Goal: Task Accomplishment & Management: Manage account settings

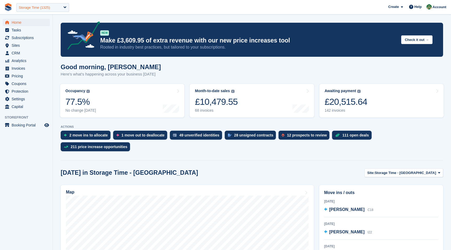
click at [49, 11] on div "Storage Time (1325)" at bounding box center [42, 7] width 53 height 9
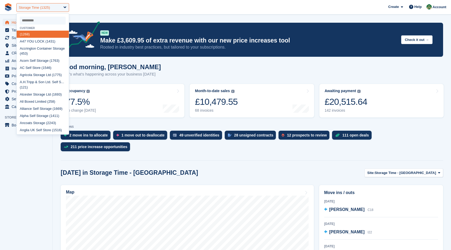
click at [49, 11] on div "Storage Time (1325)" at bounding box center [42, 7] width 53 height 9
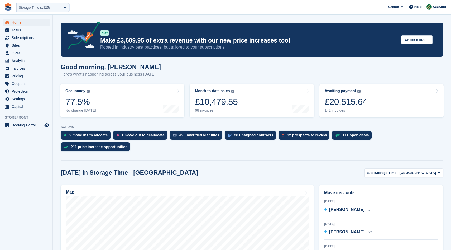
click at [49, 11] on div "Storage Time (1325)" at bounding box center [42, 7] width 53 height 9
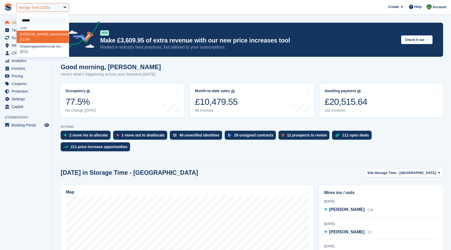
type input "*******"
select select
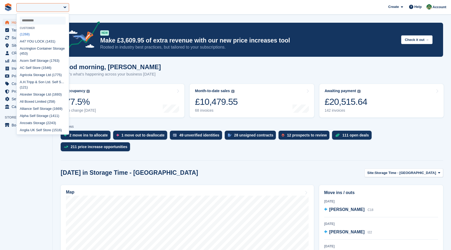
type input "*"
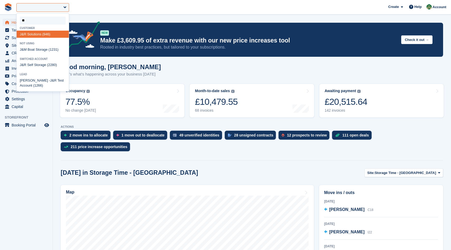
type input "***"
click at [45, 49] on div "J&R Self Storage (2280)" at bounding box center [43, 49] width 52 height 7
select select "****"
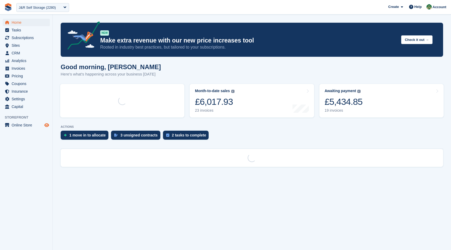
click at [47, 124] on icon "Preview store" at bounding box center [46, 125] width 5 height 4
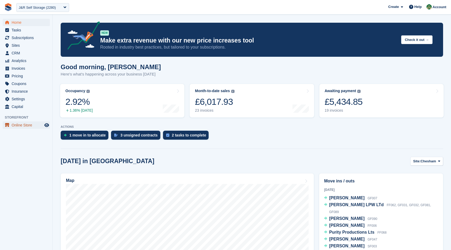
click at [35, 122] on span "Online Store" at bounding box center [28, 124] width 32 height 7
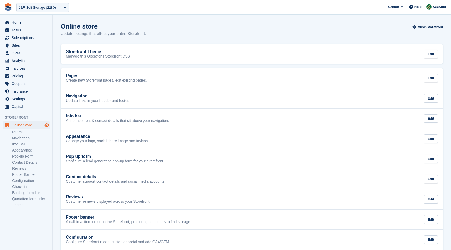
click at [47, 123] on icon "Preview store" at bounding box center [46, 125] width 5 height 4
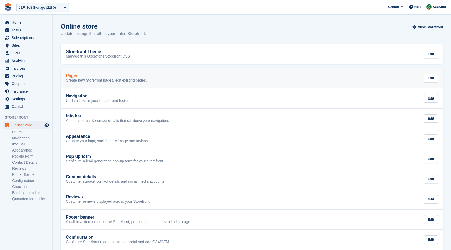
click at [103, 75] on div "Pages" at bounding box center [106, 75] width 81 height 5
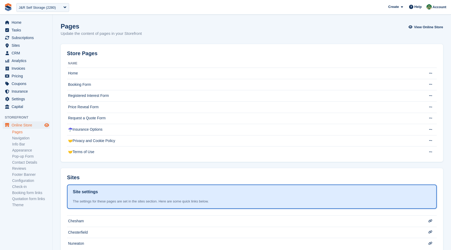
click at [46, 123] on icon "Preview store" at bounding box center [46, 125] width 5 height 4
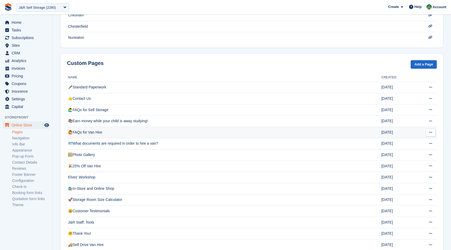
scroll to position [221, 0]
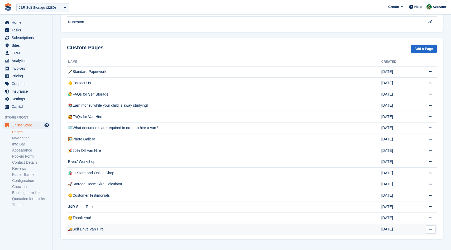
click at [155, 225] on td "🚚Self Drive Van Hire" at bounding box center [224, 228] width 314 height 11
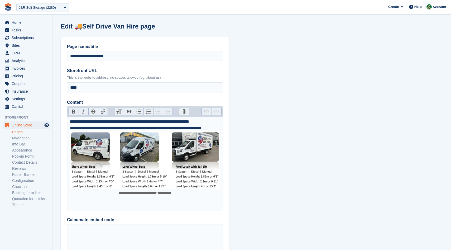
type trix-editor "**********"
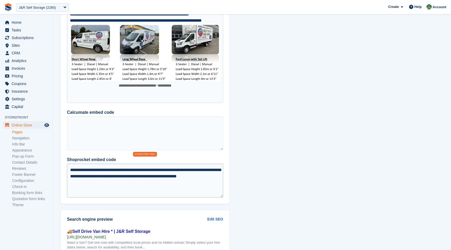
scroll to position [109, 0]
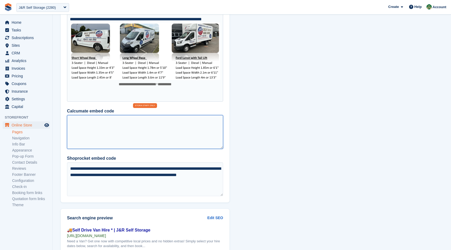
click at [131, 135] on textarea "Calcumate embed code" at bounding box center [145, 132] width 156 height 34
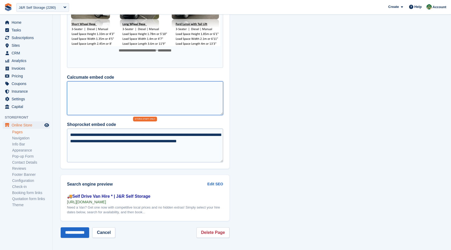
scroll to position [142, 0]
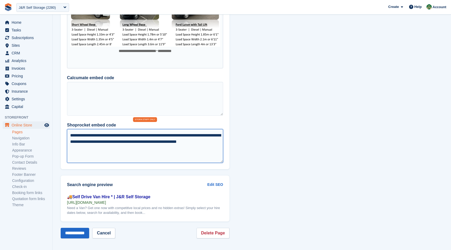
click at [187, 142] on textarea "**********" at bounding box center [145, 146] width 156 height 34
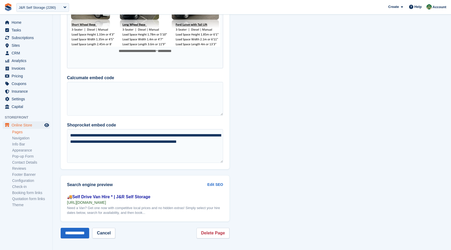
click at [292, 113] on section "**********" at bounding box center [252, 55] width 398 height 394
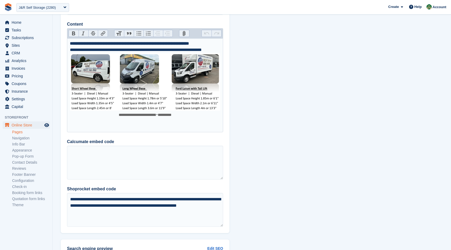
scroll to position [78, 0]
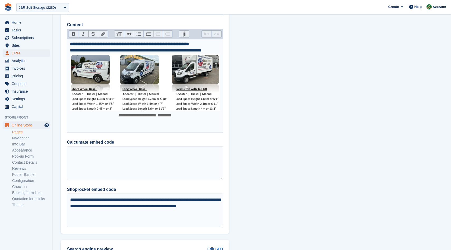
click at [19, 50] on span "CRM" at bounding box center [28, 52] width 32 height 7
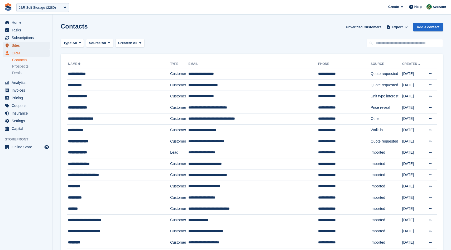
click at [22, 44] on span "Sites" at bounding box center [28, 45] width 32 height 7
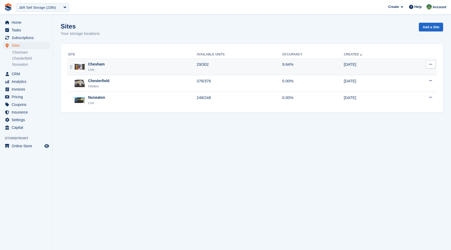
click at [103, 67] on div "Live" at bounding box center [96, 69] width 17 height 5
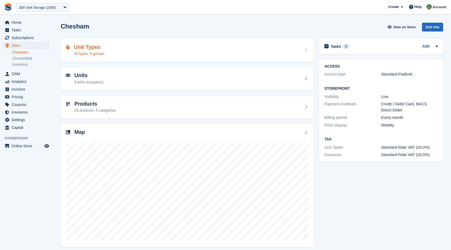
click at [123, 50] on div "Unit Types 40 types, 6 groups" at bounding box center [187, 50] width 243 height 13
click at [127, 80] on div "Units 9.64% occupancy" at bounding box center [187, 78] width 243 height 13
click at [134, 111] on div "Products 33 products, 5 categories" at bounding box center [187, 107] width 243 height 13
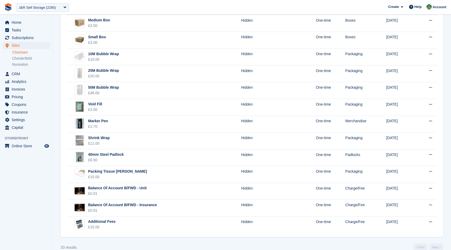
scroll to position [398, 0]
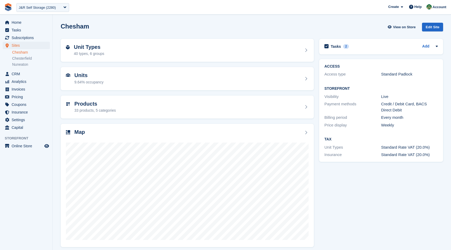
click at [386, 52] on div "Tasks 2 Add Measure and update Office Room sizes where possible 06 Oct" at bounding box center [381, 47] width 124 height 16
click at [389, 46] on div "Tasks 2 Add" at bounding box center [380, 46] width 113 height 7
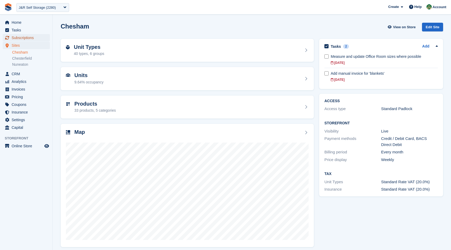
click at [24, 40] on span "Subscriptions" at bounding box center [28, 37] width 32 height 7
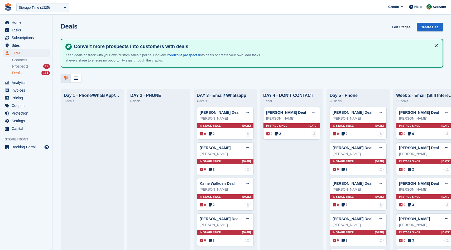
scroll to position [0, 274]
